Goal: Task Accomplishment & Management: Use online tool/utility

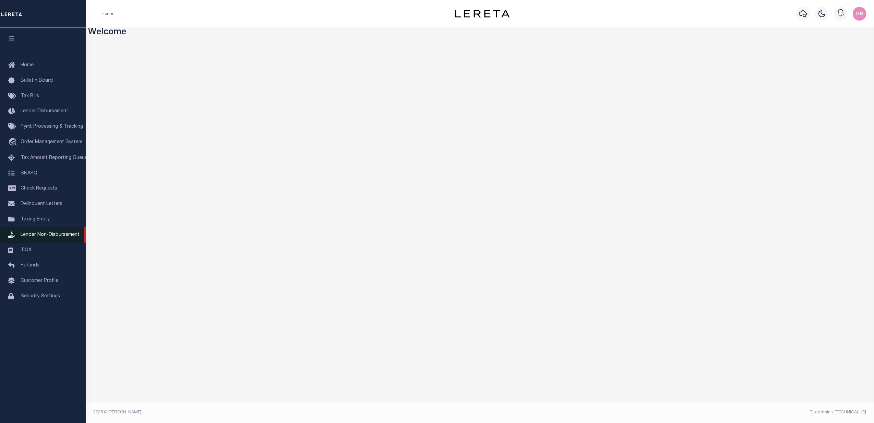
drag, startPoint x: 32, startPoint y: 221, endPoint x: 51, endPoint y: 237, distance: 25.6
click at [32, 221] on span "Taxing Entity" at bounding box center [35, 219] width 29 height 5
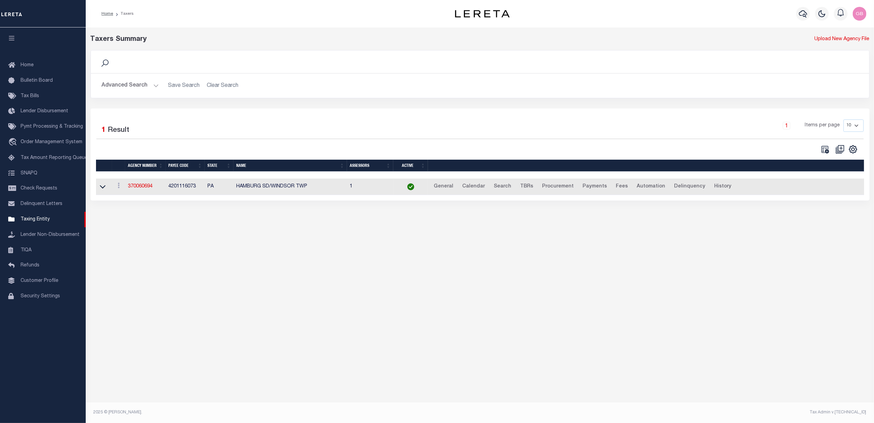
click at [137, 89] on button "Advanced Search" at bounding box center [130, 85] width 57 height 13
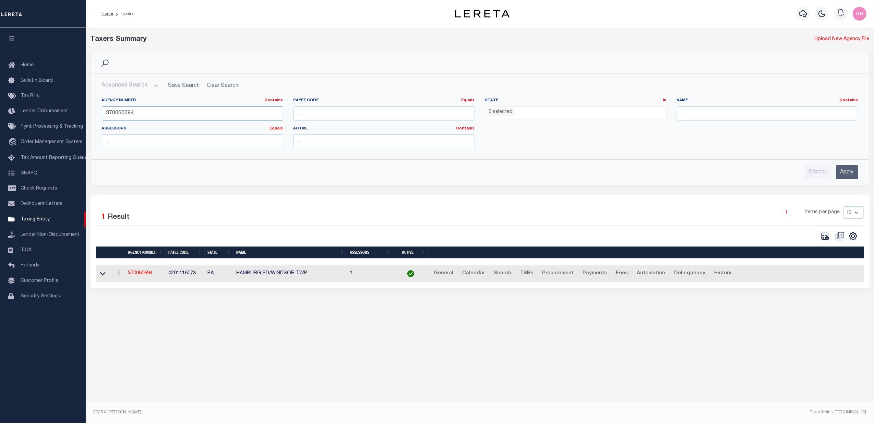
drag, startPoint x: 161, startPoint y: 113, endPoint x: 171, endPoint y: 103, distance: 14.1
click at [132, 103] on div "Agency Number Contains Contains Is 370060694" at bounding box center [192, 109] width 181 height 23
type input "3"
type input "160341802"
click at [846, 176] on input "Apply" at bounding box center [847, 172] width 22 height 14
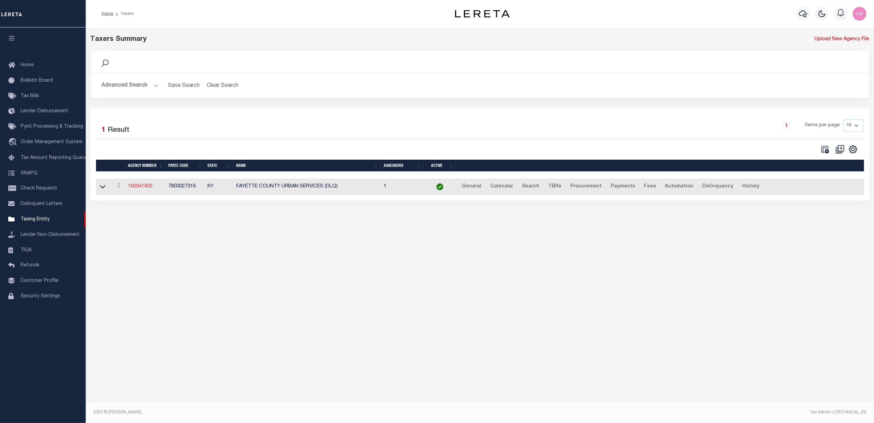
click at [139, 189] on link "160341802" at bounding box center [140, 186] width 25 height 5
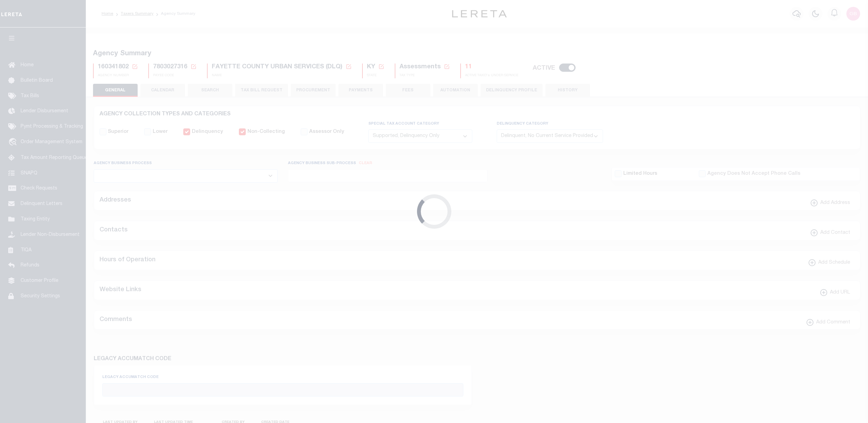
select select "4"
select select
type input "2024/2024"
type input "0"
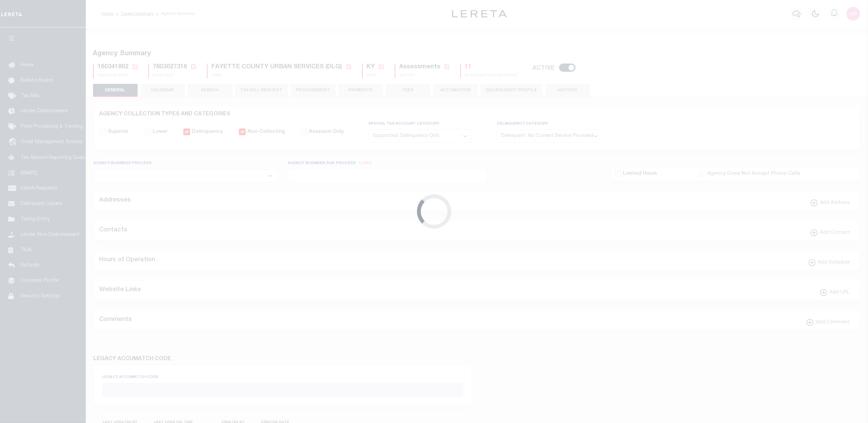
radio input "true"
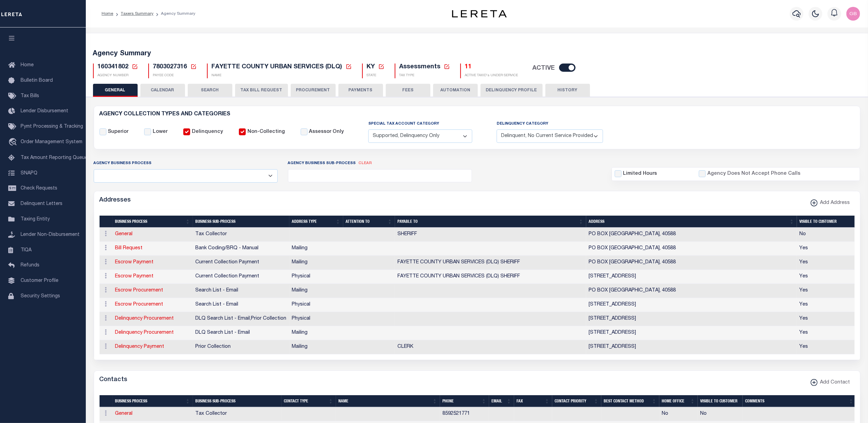
click at [492, 92] on button "Delinquency Profile" at bounding box center [511, 90] width 62 height 13
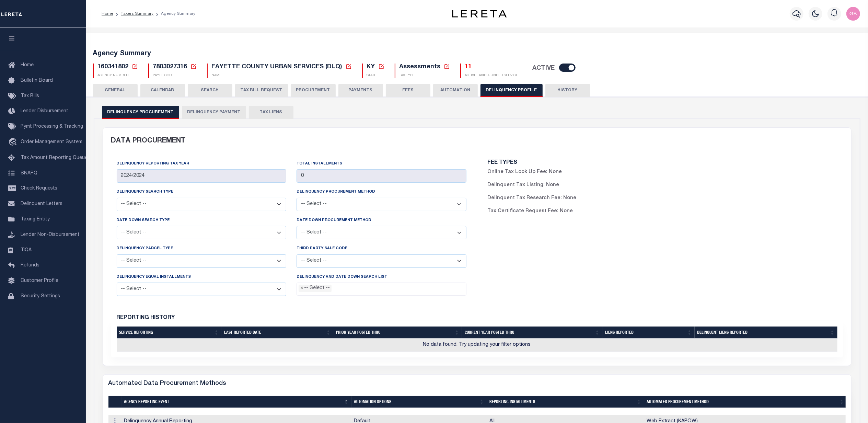
click at [264, 110] on button "TAX LIENS" at bounding box center [271, 112] width 45 height 13
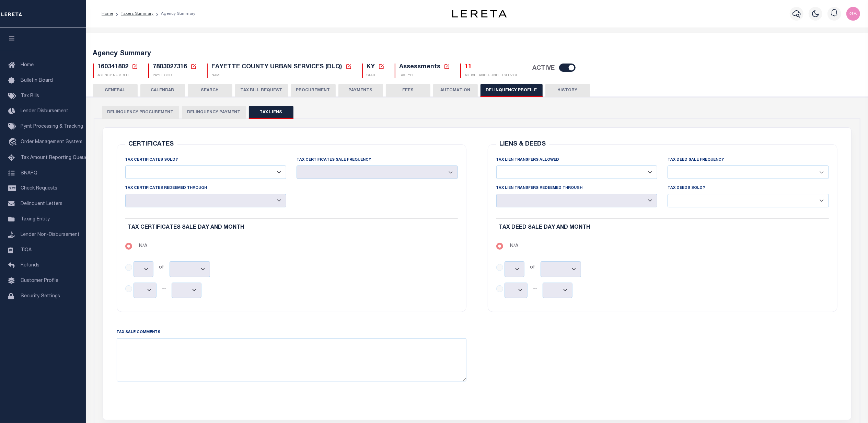
click at [197, 110] on button "Delinquency Payment" at bounding box center [214, 112] width 64 height 13
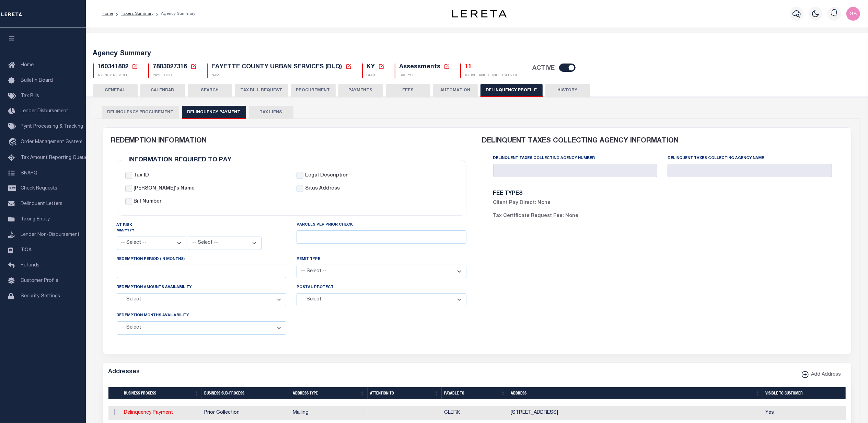
click at [823, 252] on div "DELINQUENT TAXES COLLECTING AGENCY INFORMATION Delinquent Taxes Collecting Agen…" at bounding box center [662, 237] width 371 height 218
click at [139, 17] on ol "Home Taxers Summary Agency Summary" at bounding box center [148, 14] width 105 height 14
click at [139, 14] on link "Taxers Summary" at bounding box center [137, 14] width 33 height 4
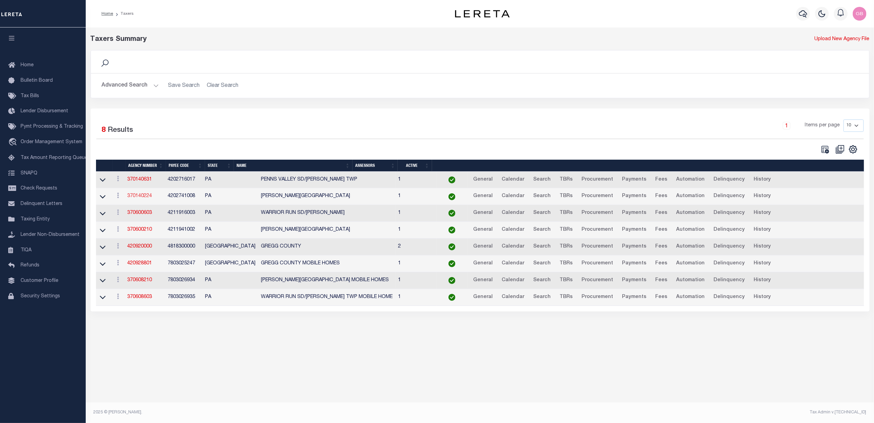
click at [137, 197] on link "370140224" at bounding box center [139, 195] width 25 height 5
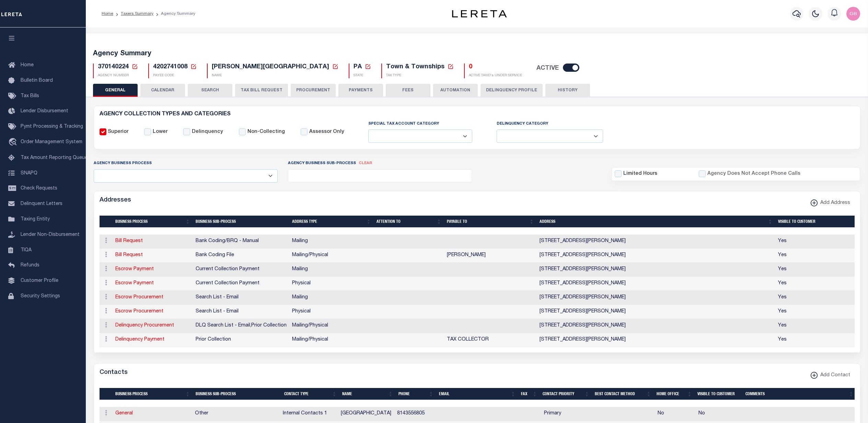
select select
select select "true"
select select "false"
select select "7"
click at [359, 87] on button "PAYMENTS" at bounding box center [360, 90] width 45 height 13
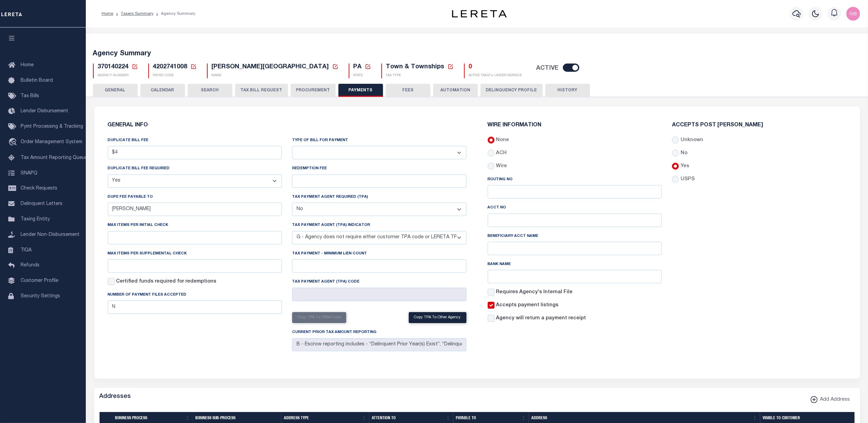
click at [134, 65] on icon at bounding box center [135, 66] width 6 height 6
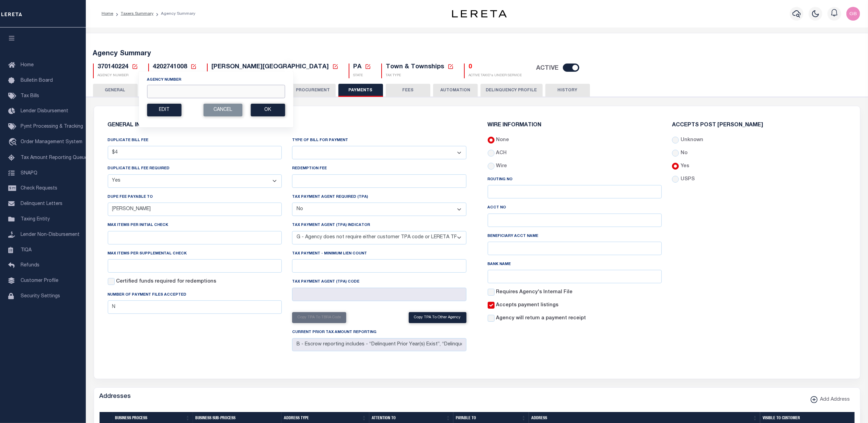
click at [240, 91] on input "Agency Number" at bounding box center [216, 91] width 138 height 13
type input "160341802"
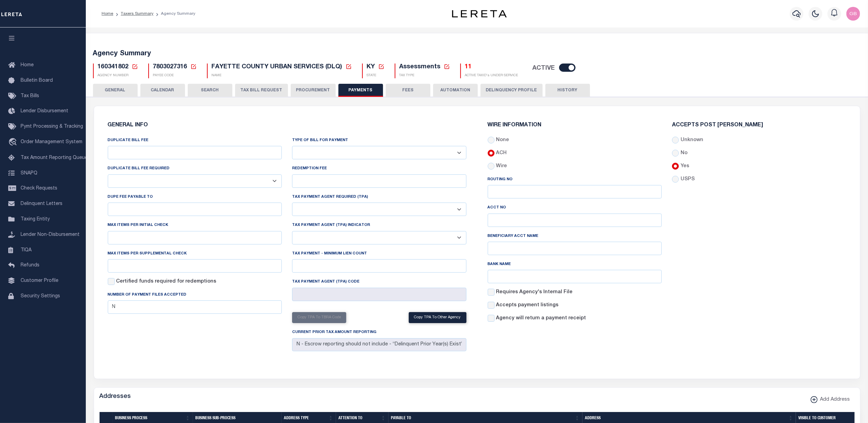
click at [309, 88] on button "PROCUREMENT" at bounding box center [313, 90] width 45 height 13
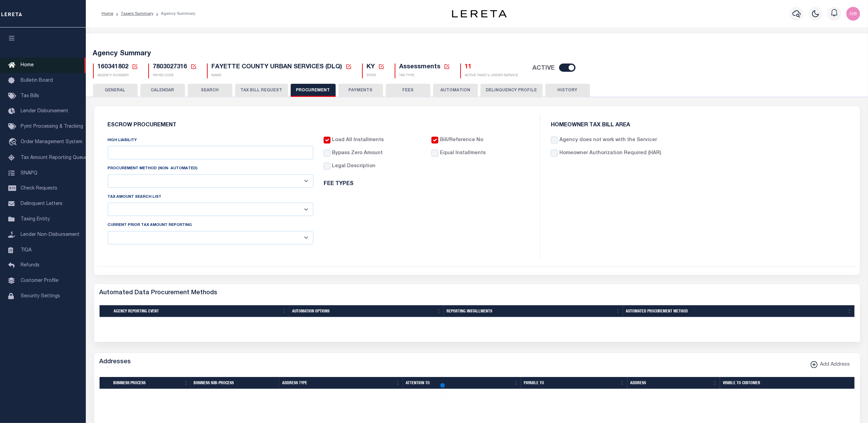
type input "$9,900"
select select "1"
select select "4"
checkbox input "true"
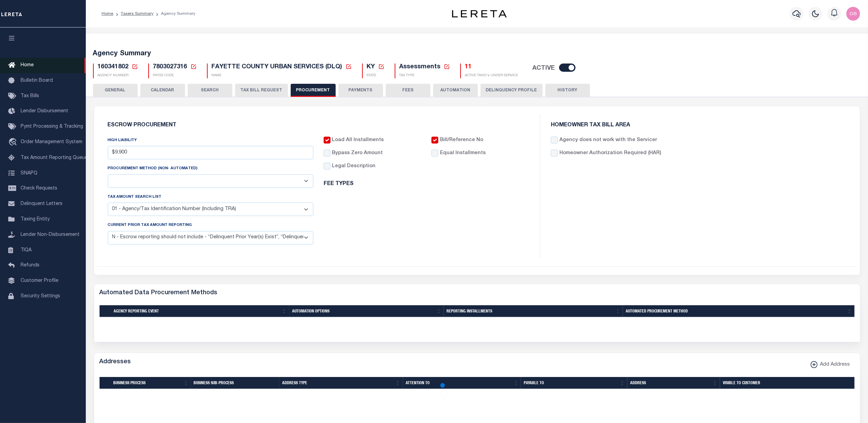
click at [135, 9] on ol "Home Taxers Summary Agency Summary" at bounding box center [148, 14] width 105 height 14
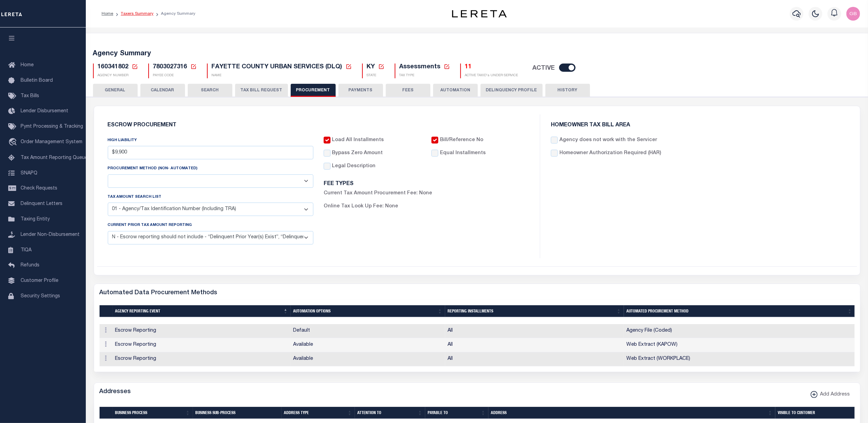
click at [139, 14] on link "Taxers Summary" at bounding box center [137, 14] width 33 height 4
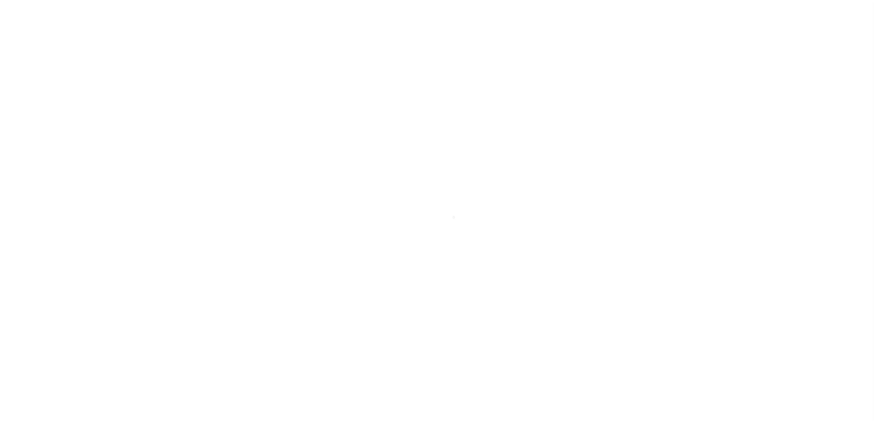
select select
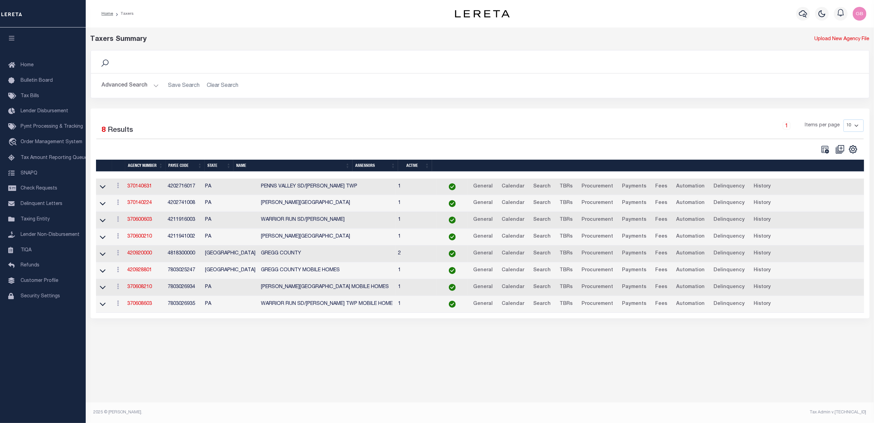
click at [152, 84] on button "Advanced Search" at bounding box center [130, 85] width 57 height 13
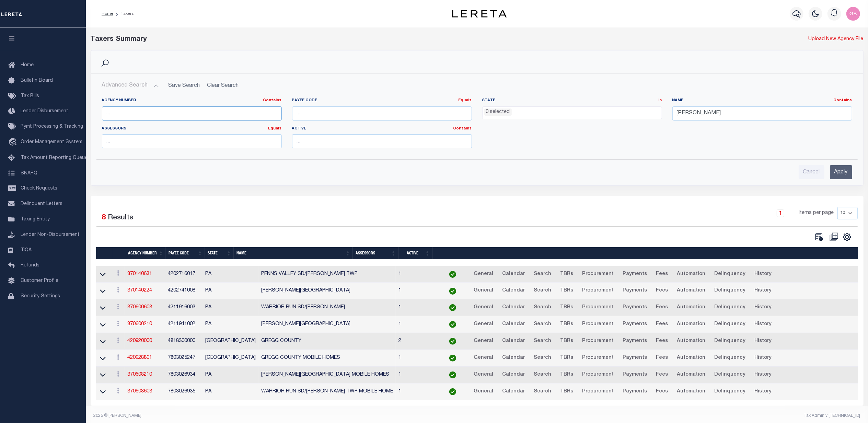
click at [146, 114] on input "text" at bounding box center [192, 113] width 180 height 14
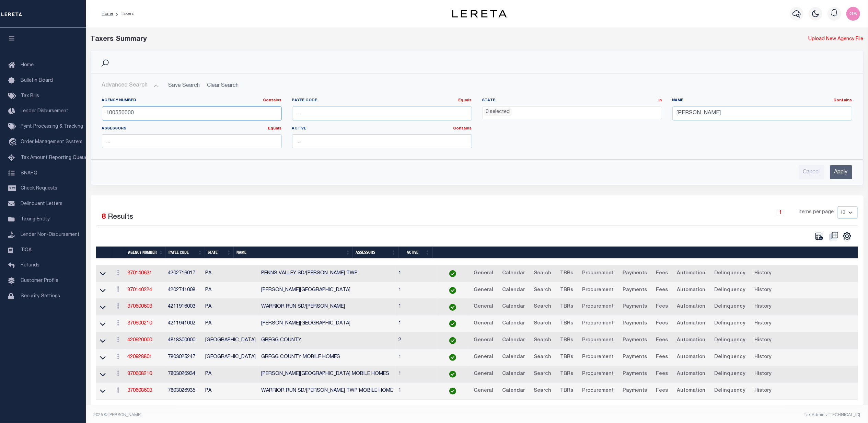
type input "100550000"
click at [841, 172] on input "Apply" at bounding box center [840, 172] width 22 height 14
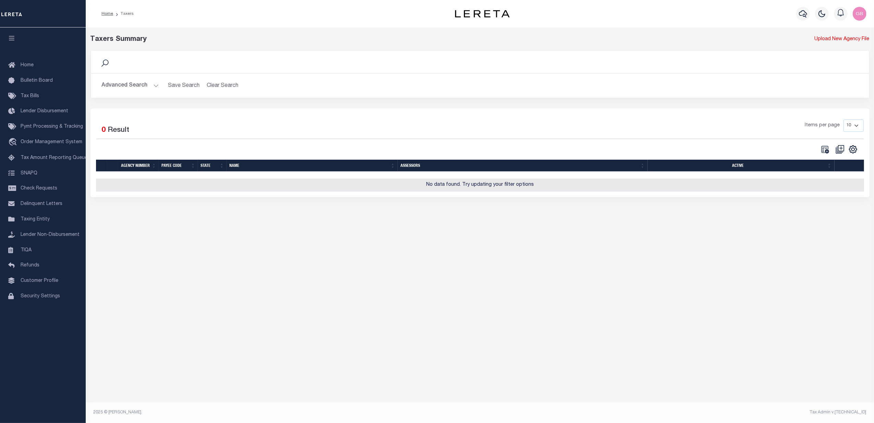
click at [140, 86] on button "Advanced Search" at bounding box center [130, 85] width 57 height 13
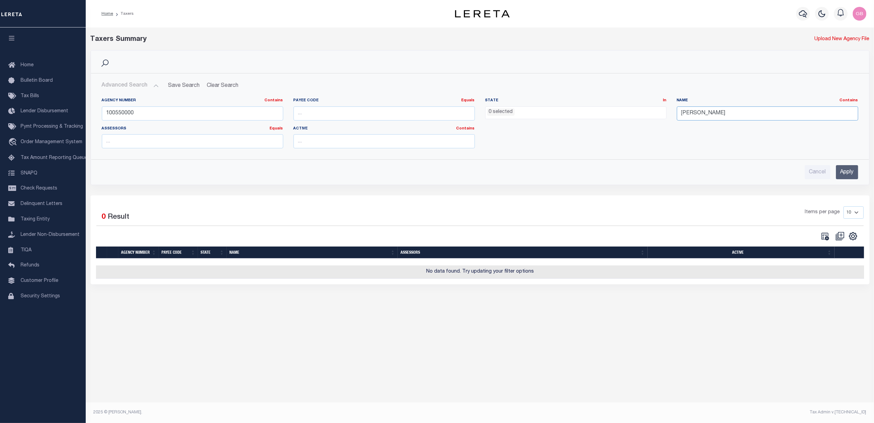
drag, startPoint x: 723, startPoint y: 115, endPoint x: 582, endPoint y: 109, distance: 141.1
click at [582, 109] on div "Agency Number Contains Contains Is 100550000 Payee Code Equals Equals Is Not Eq…" at bounding box center [480, 126] width 767 height 56
click at [852, 167] on input "Apply" at bounding box center [847, 172] width 22 height 14
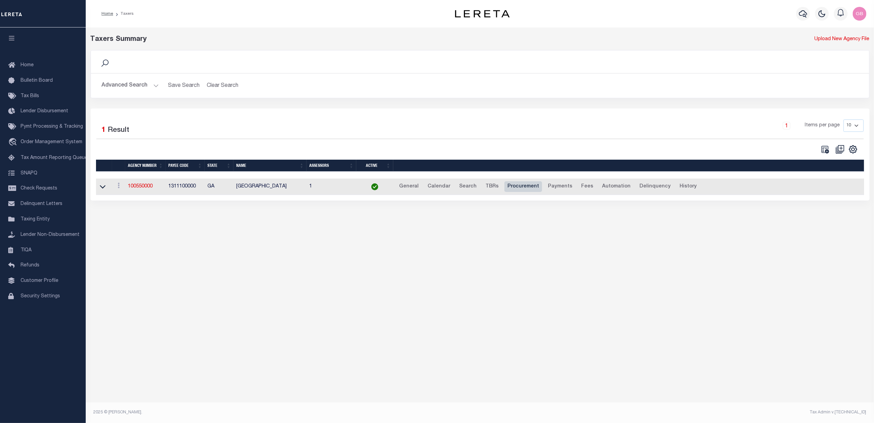
click at [522, 189] on link "Procurement" at bounding box center [524, 186] width 38 height 11
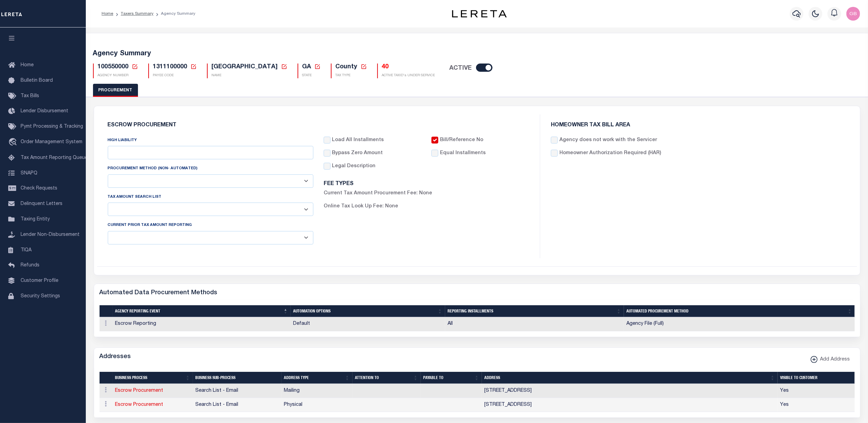
type input "$8,000"
select select "1"
select select "4"
checkbox input "true"
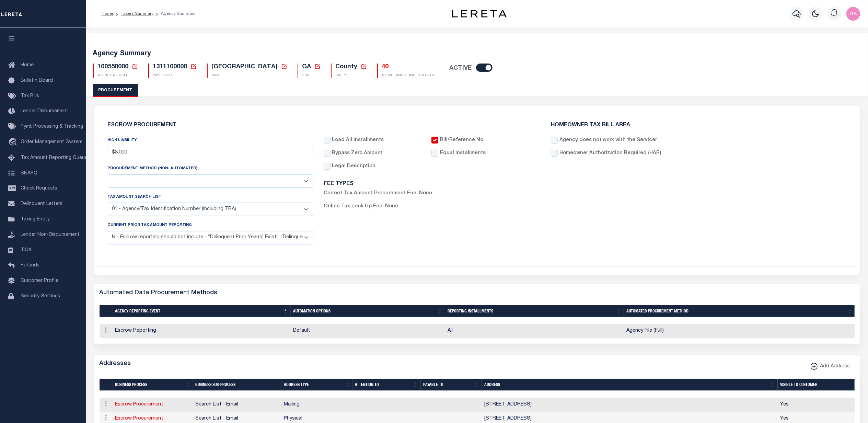
click at [134, 66] on icon at bounding box center [135, 66] width 6 height 6
click at [172, 95] on input "Agency Number" at bounding box center [216, 91] width 138 height 13
type input "100050000"
click at [262, 107] on button "Ok" at bounding box center [267, 110] width 34 height 13
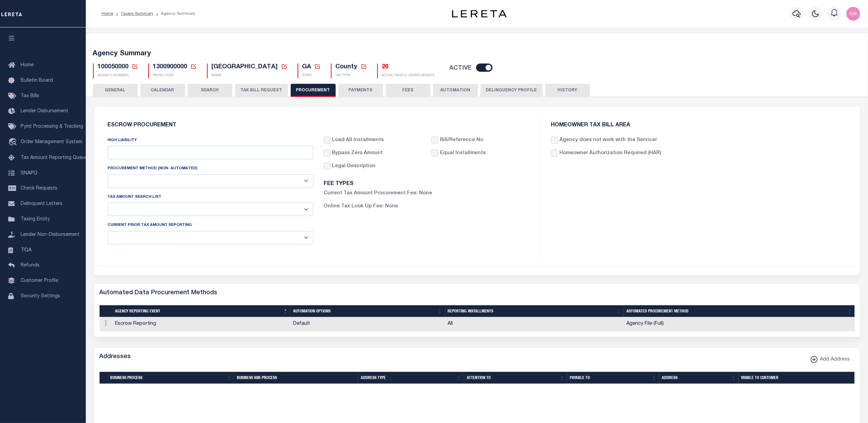
type input "$8,000"
select select "1"
select select "4"
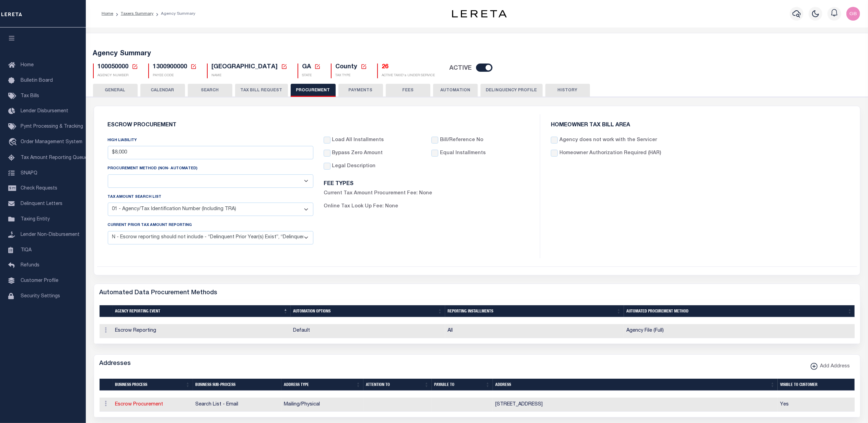
click at [133, 65] on icon at bounding box center [135, 66] width 6 height 6
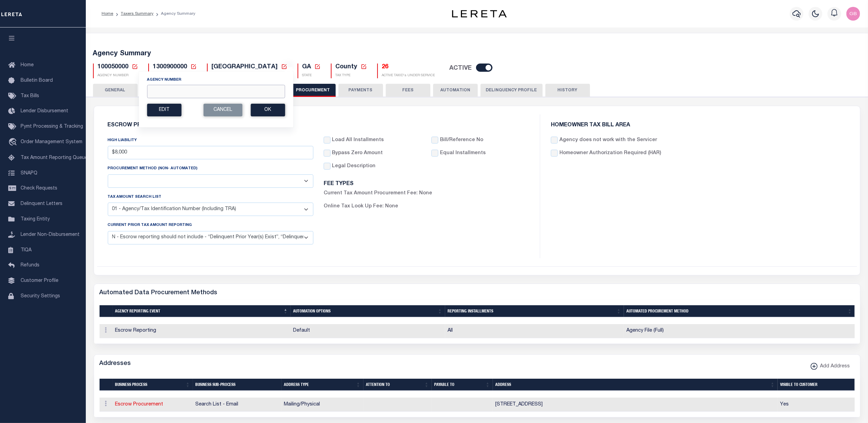
click at [159, 90] on input "Agency Number" at bounding box center [216, 91] width 138 height 13
type input "020070000"
click at [264, 110] on button "Ok" at bounding box center [267, 110] width 34 height 13
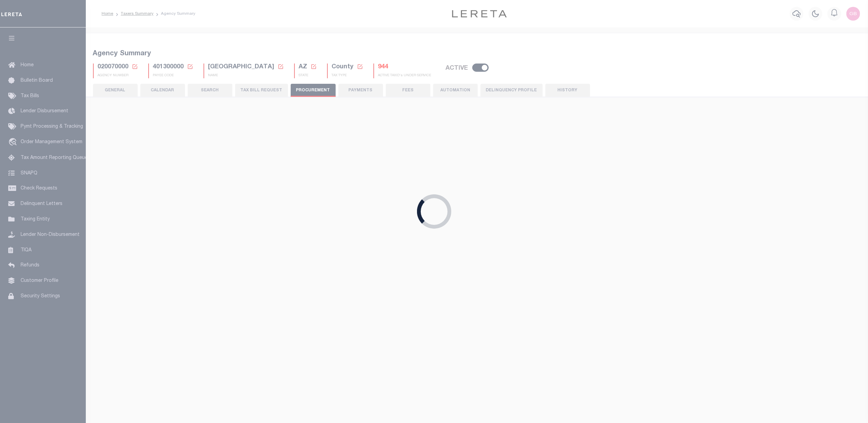
type input "$10,000"
select select "1"
select select "2"
checkbox input "true"
